Goal: Transaction & Acquisition: Purchase product/service

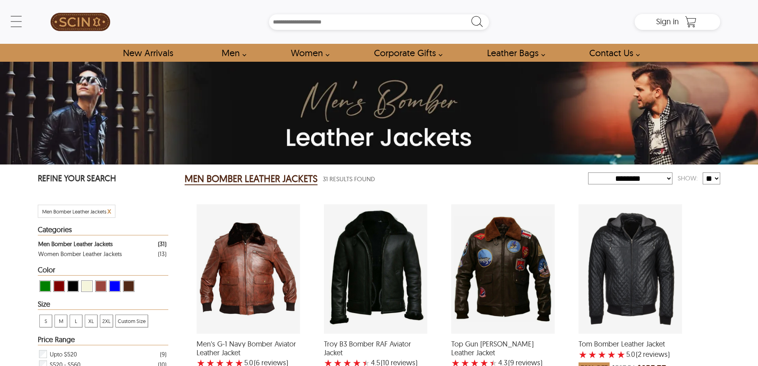
select select "********"
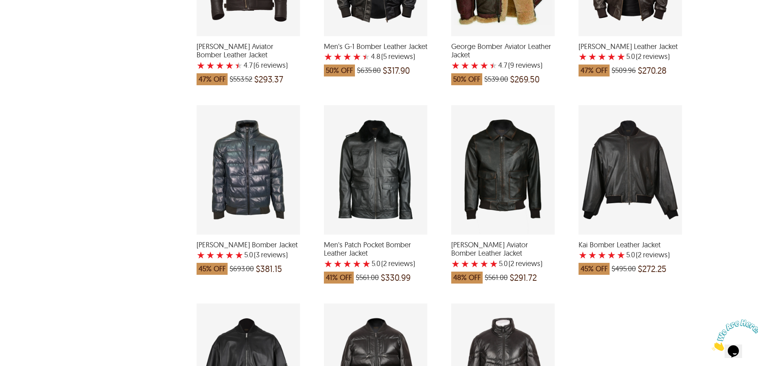
scroll to position [1600, 0]
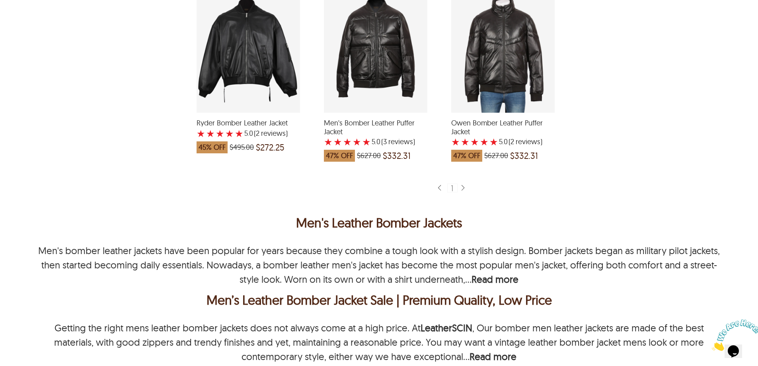
drag, startPoint x: 750, startPoint y: 0, endPoint x: 626, endPoint y: 56, distance: 135.6
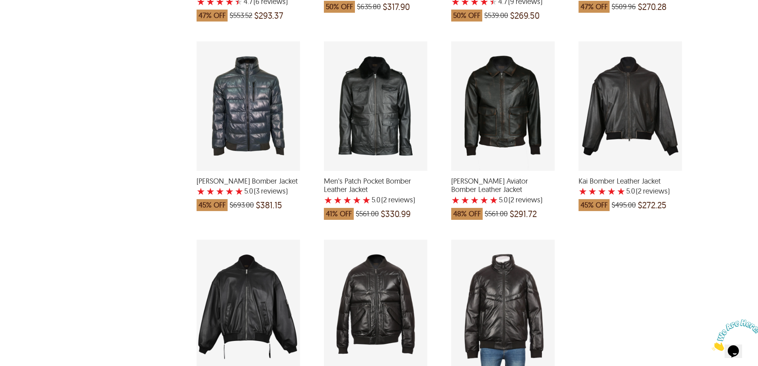
scroll to position [1341, 0]
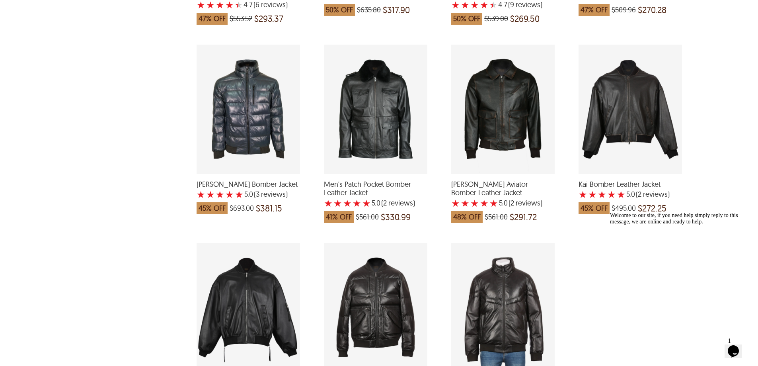
click at [625, 118] on div "Kai Bomber Leather Jacket with a 5 Star Rating 2 Product Review which was at a …" at bounding box center [630, 109] width 103 height 129
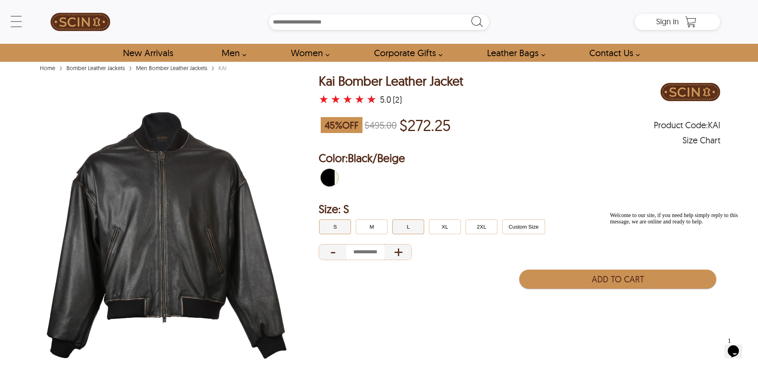
click at [415, 228] on button "L" at bounding box center [408, 226] width 32 height 15
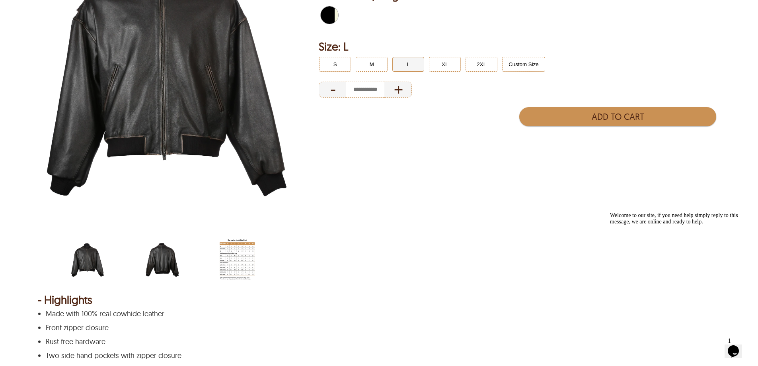
scroll to position [166, 0]
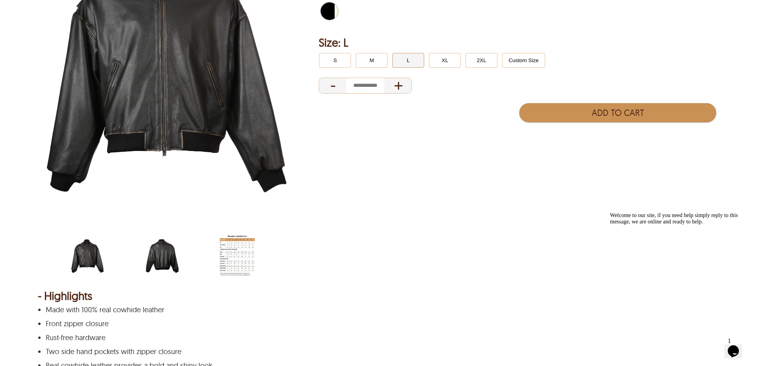
click at [161, 258] on img "kai-bomber-leather-jacket-back.webp" at bounding box center [162, 256] width 35 height 44
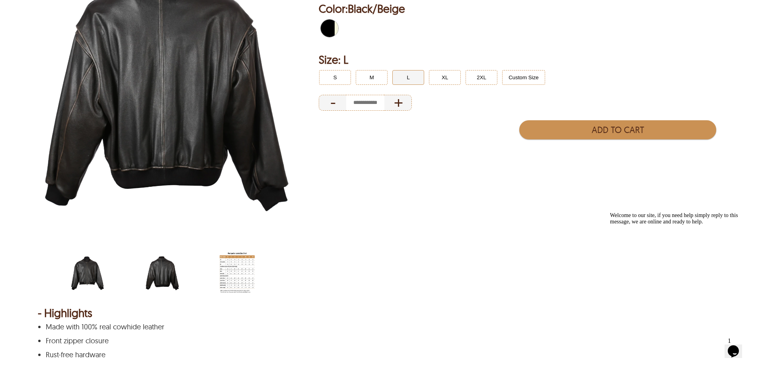
scroll to position [160, 0]
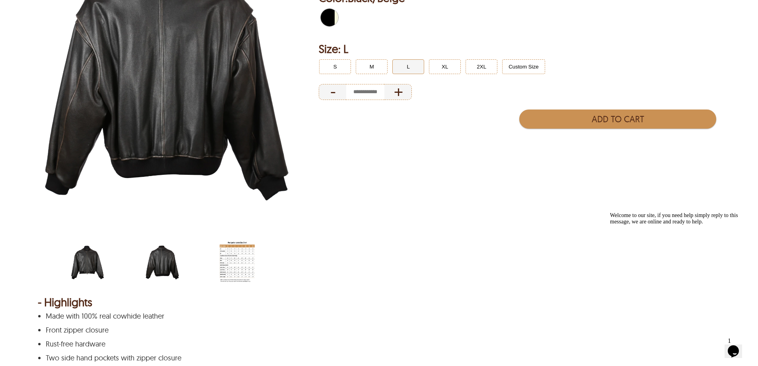
click at [90, 260] on img "kai-bomber-leather-jacket.webp" at bounding box center [87, 262] width 35 height 44
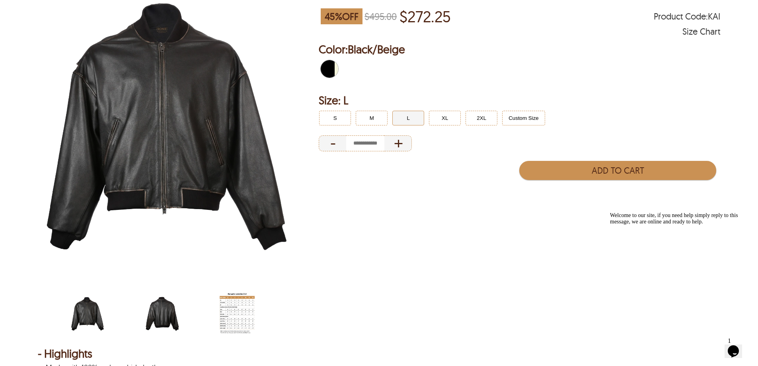
scroll to position [106, 0]
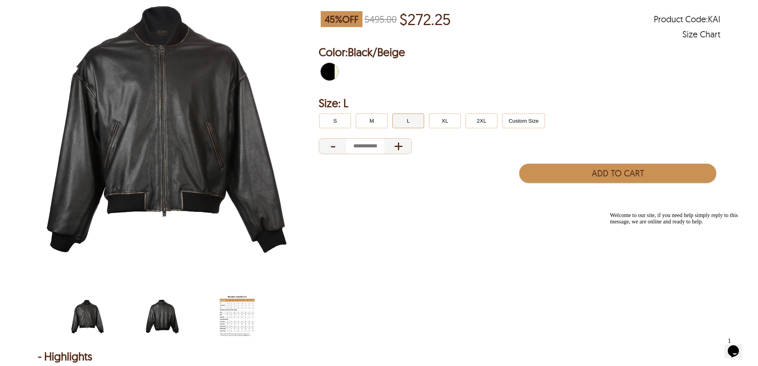
select select "********"
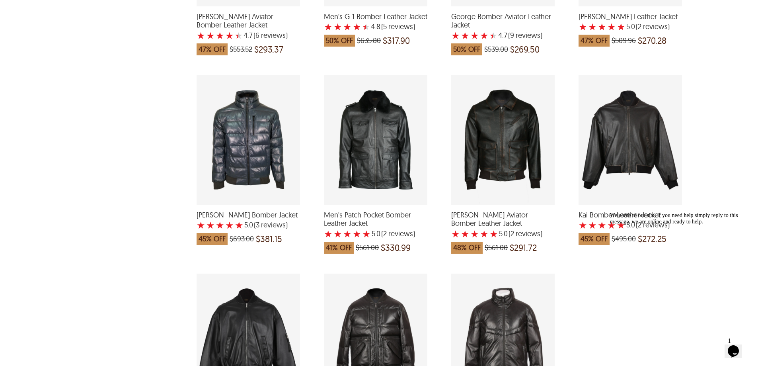
scroll to position [1341, 0]
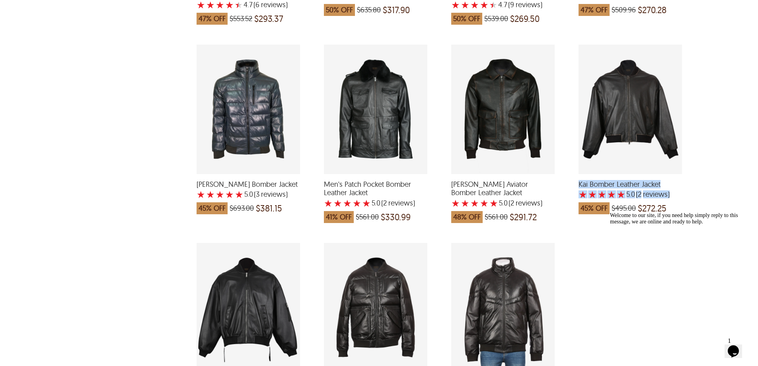
drag, startPoint x: 759, startPoint y: 195, endPoint x: 762, endPoint y: 174, distance: 20.9
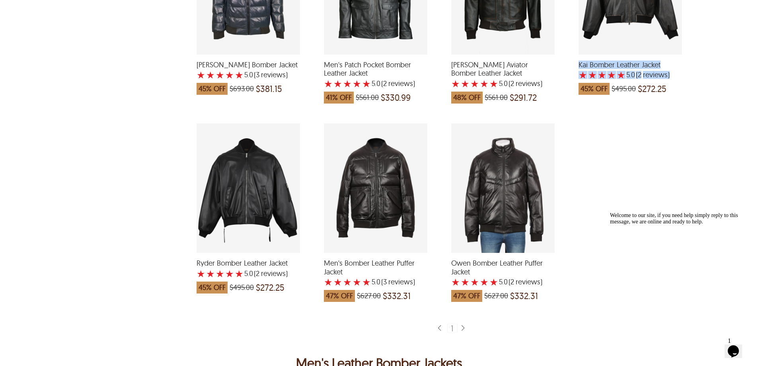
scroll to position [1451, 0]
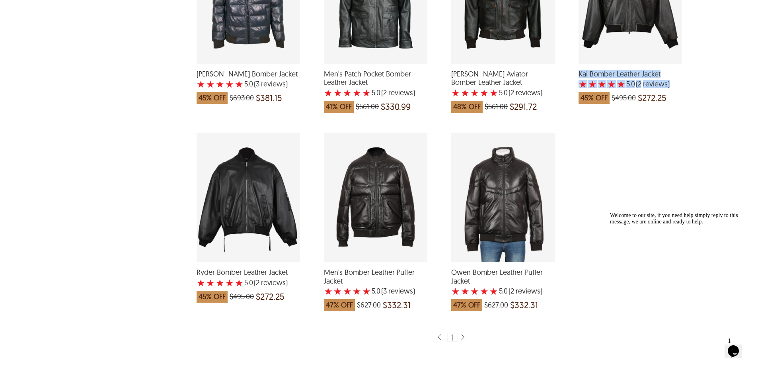
drag, startPoint x: 756, startPoint y: 226, endPoint x: 756, endPoint y: 218, distance: 8.4
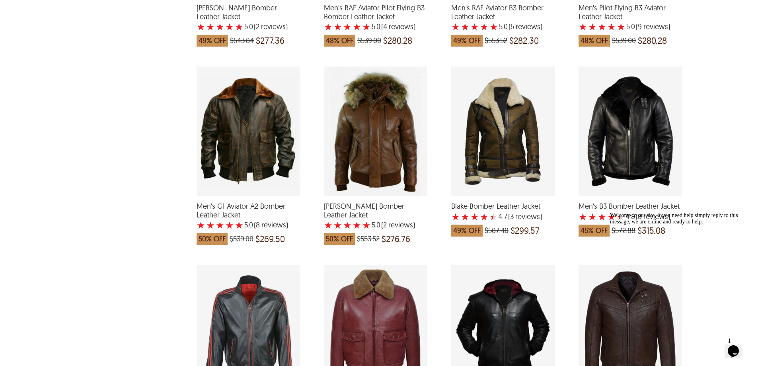
scroll to position [717, 0]
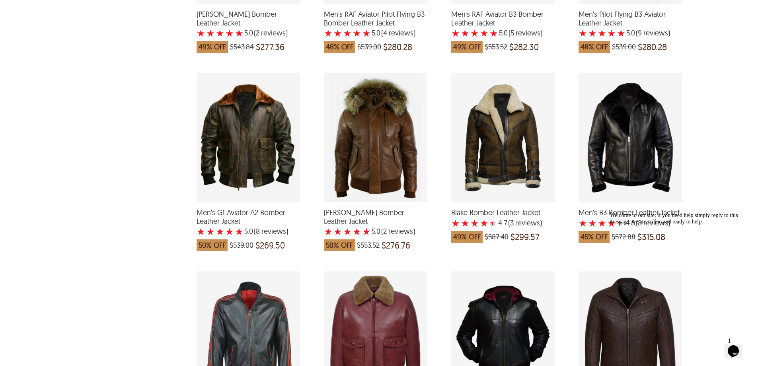
click at [252, 138] on div "Men's G1 Aviator A2 Bomber Leather Jacket with a 5 Star Rating 8 Product Review…" at bounding box center [248, 137] width 103 height 129
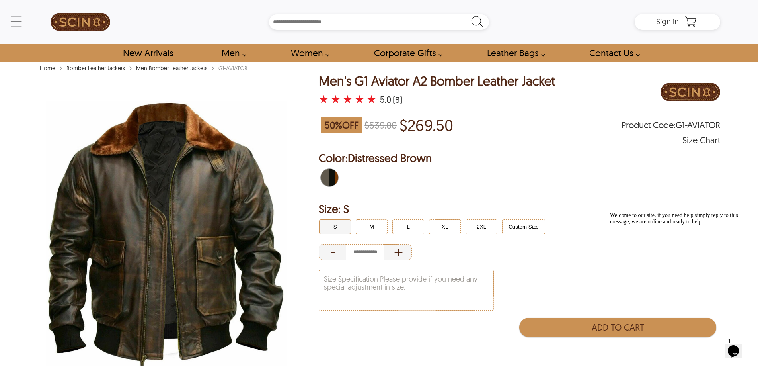
select select "********"
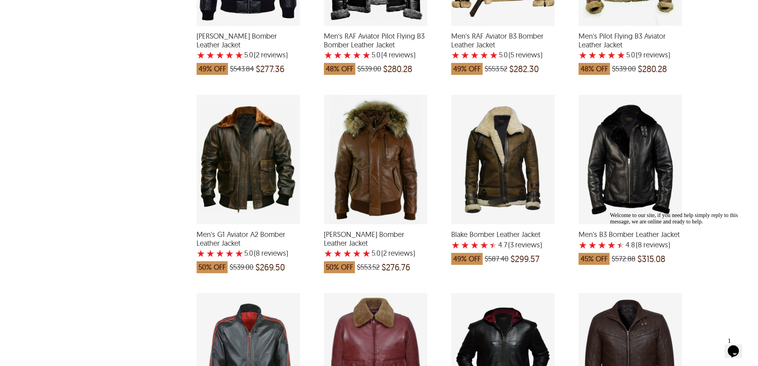
scroll to position [717, 0]
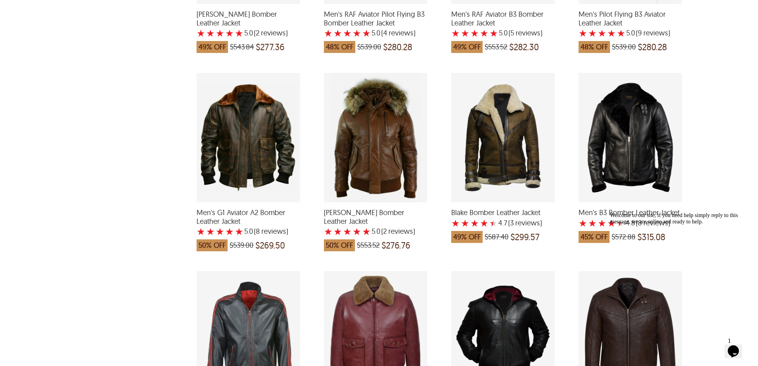
click at [642, 350] on div "Joel Retro Bomber Leather Jacket with a 5 Star Rating 2 Product Review which wa…" at bounding box center [630, 335] width 103 height 129
